Goal: Find specific page/section: Find specific page/section

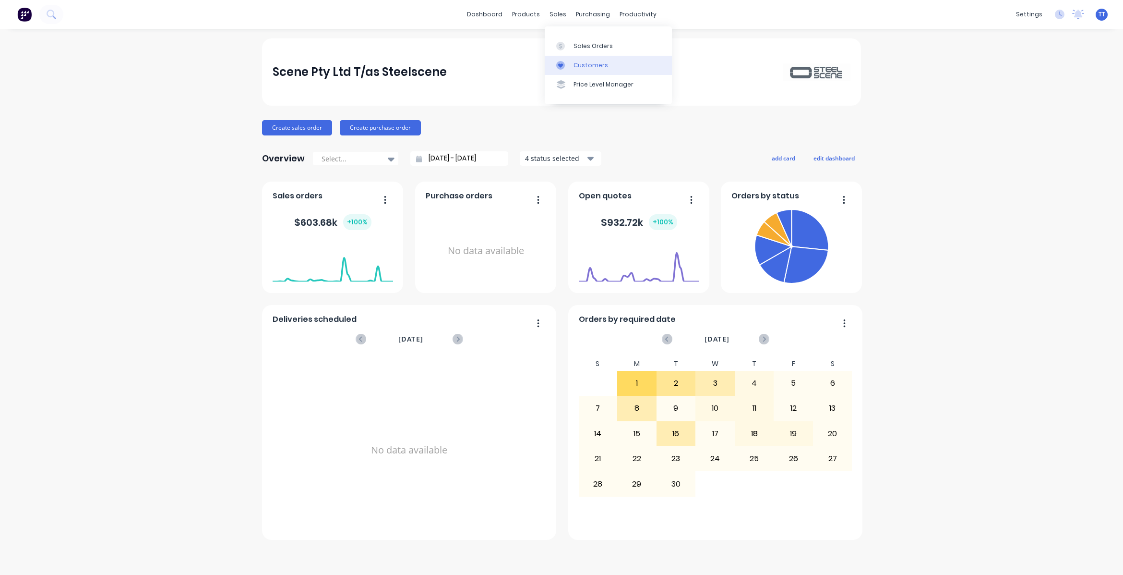
click at [586, 61] on div "Customers" at bounding box center [591, 65] width 35 height 9
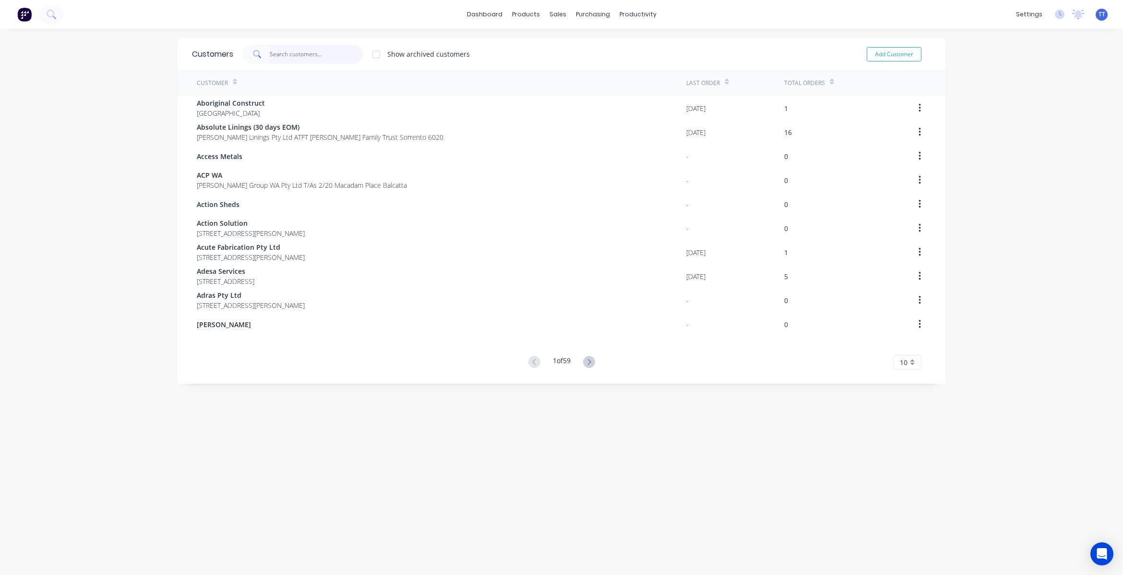
click at [313, 53] on input "text" at bounding box center [317, 54] width 94 height 19
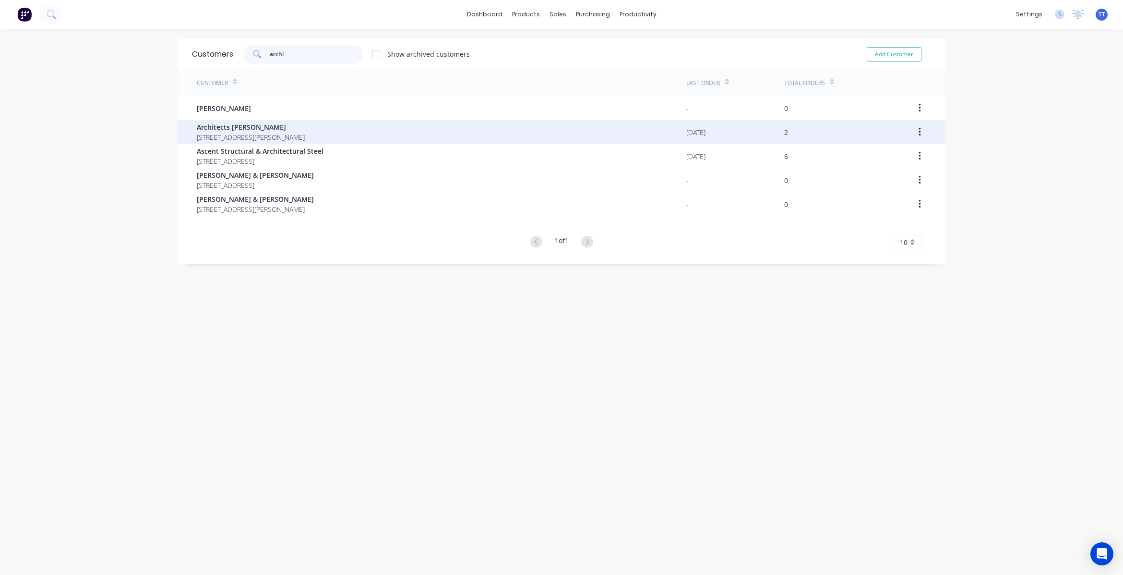
type input "archi"
click at [258, 130] on span "Architects [PERSON_NAME]" at bounding box center [251, 127] width 108 height 10
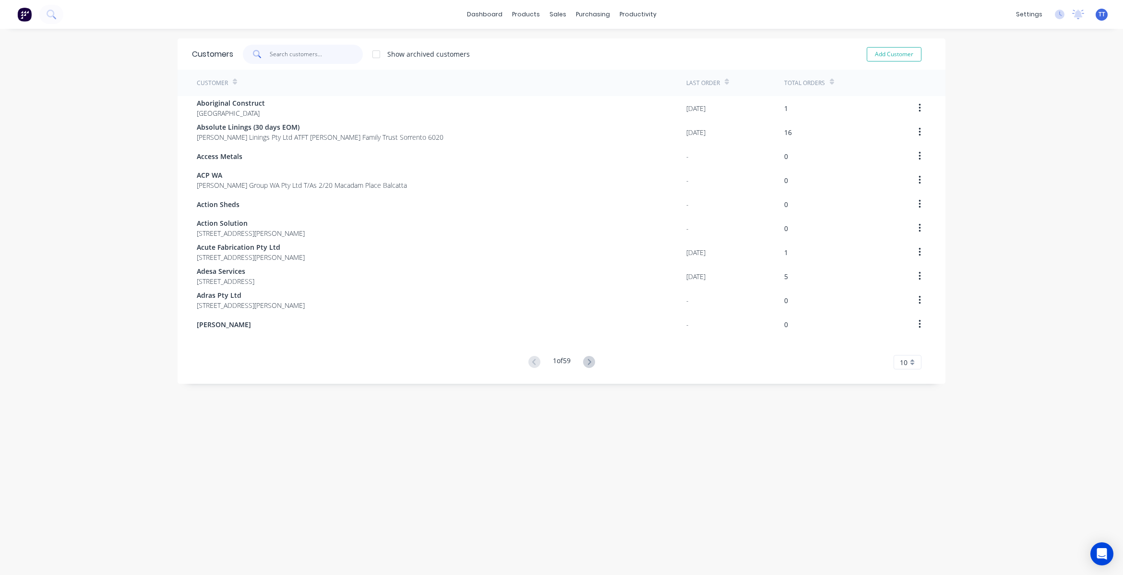
click at [301, 50] on input "text" at bounding box center [317, 54] width 94 height 19
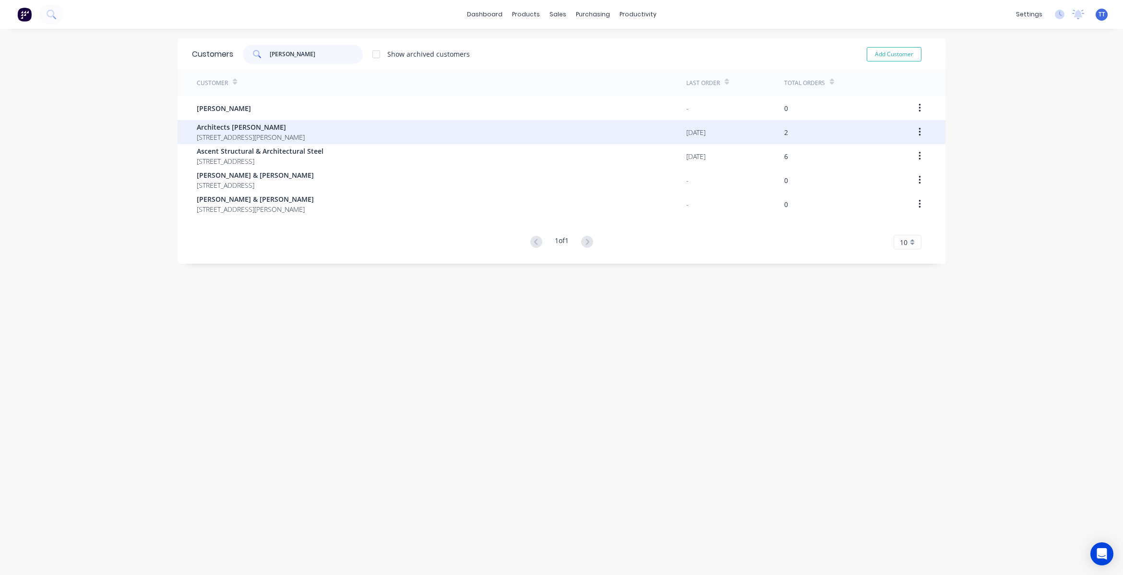
type input "[PERSON_NAME]"
click at [250, 133] on span "[STREET_ADDRESS][PERSON_NAME]" at bounding box center [251, 137] width 108 height 10
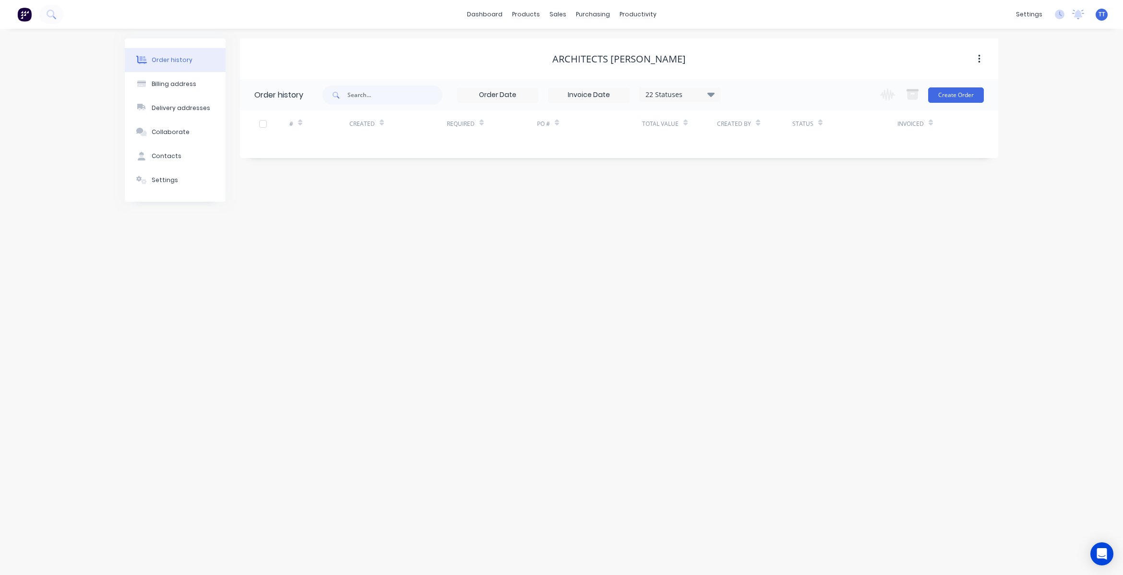
click at [714, 90] on icon at bounding box center [711, 94] width 7 height 12
click at [760, 205] on label at bounding box center [760, 205] width 0 height 0
click at [760, 209] on input "checkbox" at bounding box center [764, 209] width 8 height 9
checkbox input "true"
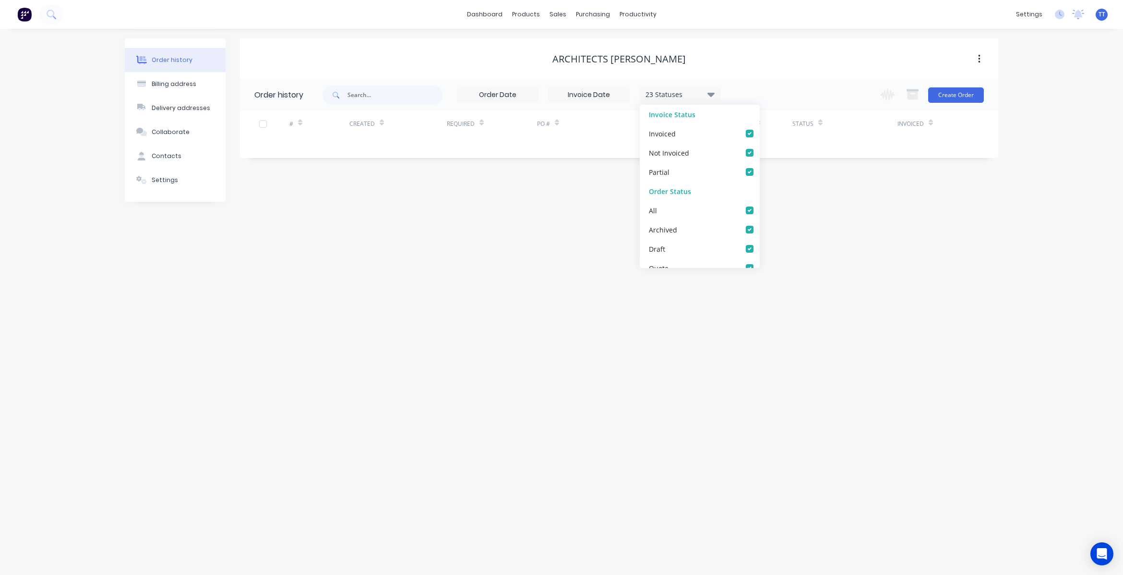
click at [897, 241] on div "Order history Billing address Delivery addresses Collaborate Contacts Settings …" at bounding box center [561, 302] width 1123 height 546
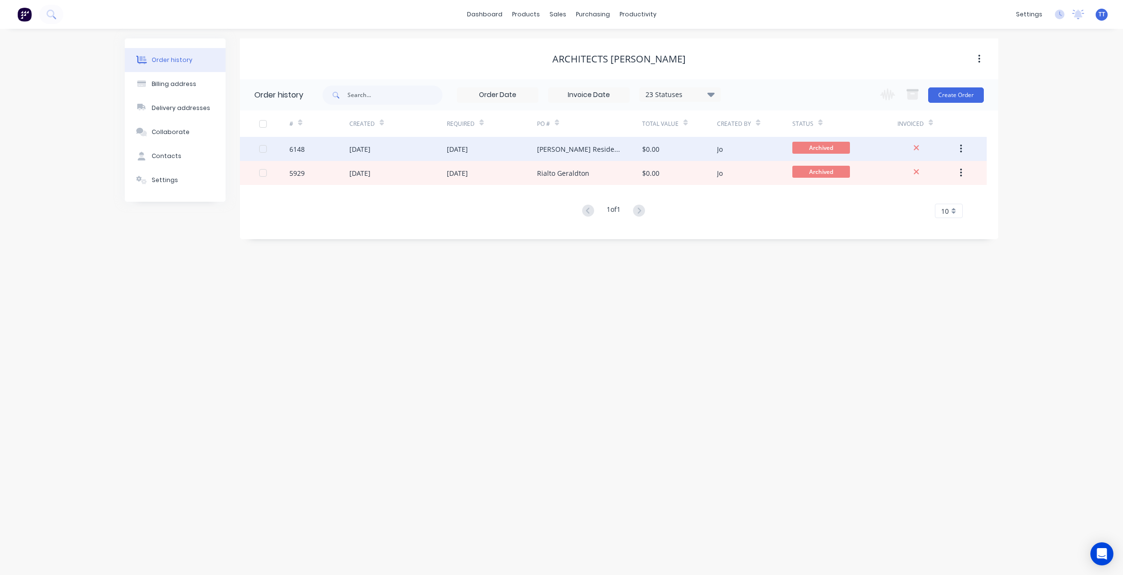
click at [524, 147] on div "[DATE]" at bounding box center [492, 149] width 90 height 24
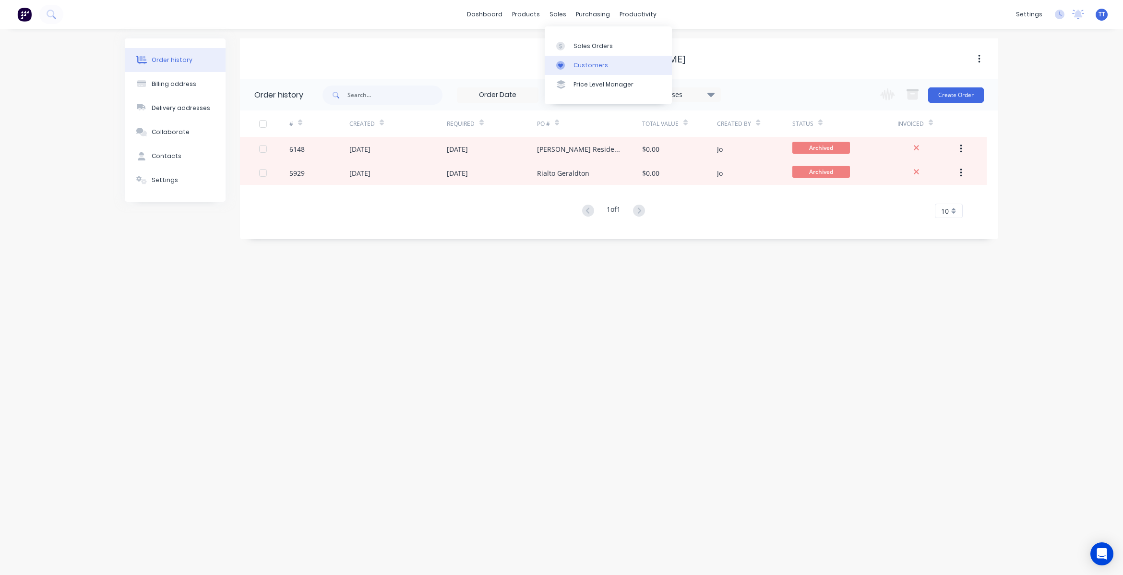
click at [587, 61] on div "Customers" at bounding box center [591, 65] width 35 height 9
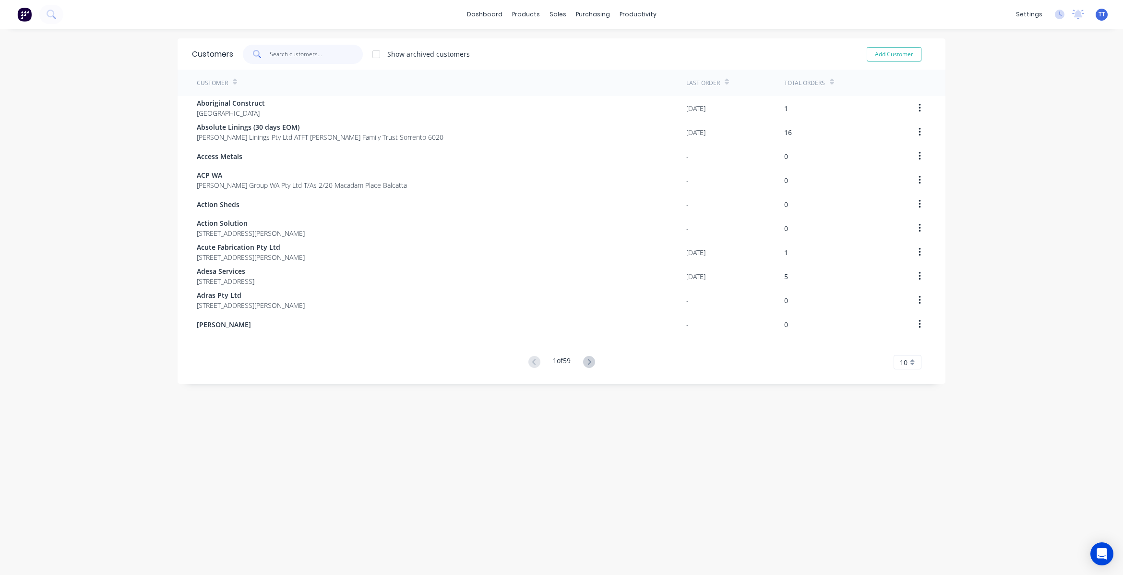
click at [277, 49] on input "text" at bounding box center [317, 54] width 94 height 19
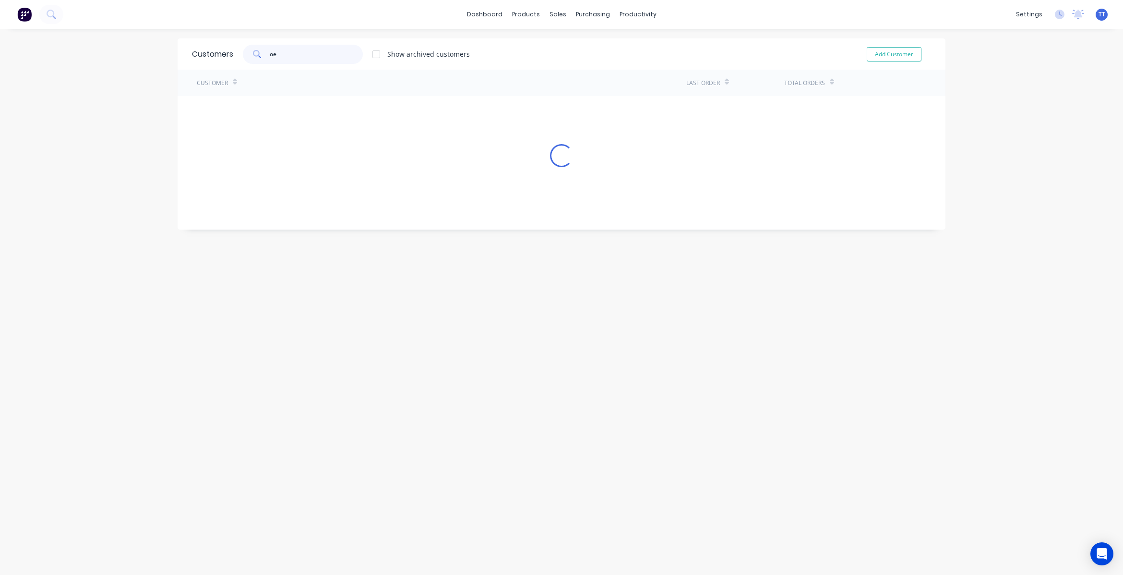
type input "o"
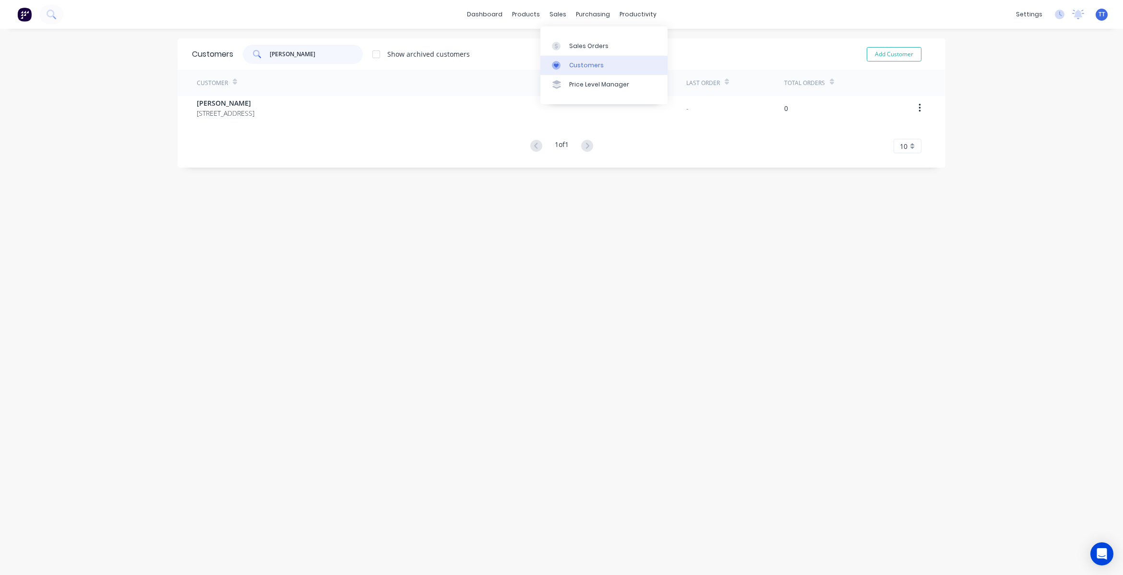
type input "jean"
click at [584, 65] on div "Customers" at bounding box center [586, 65] width 35 height 9
